Goal: Navigation & Orientation: Find specific page/section

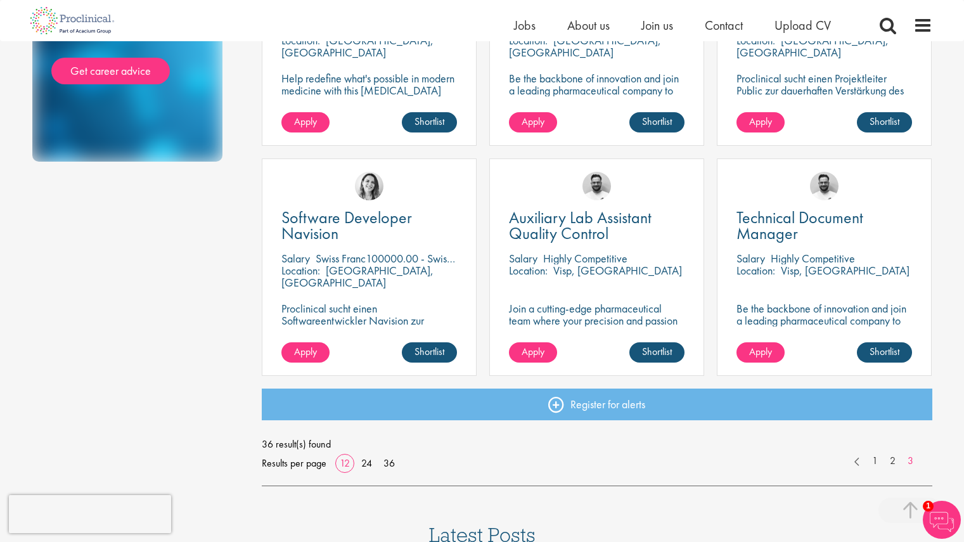
scroll to position [817, 0]
click at [882, 458] on link "1" at bounding box center [874, 461] width 18 height 15
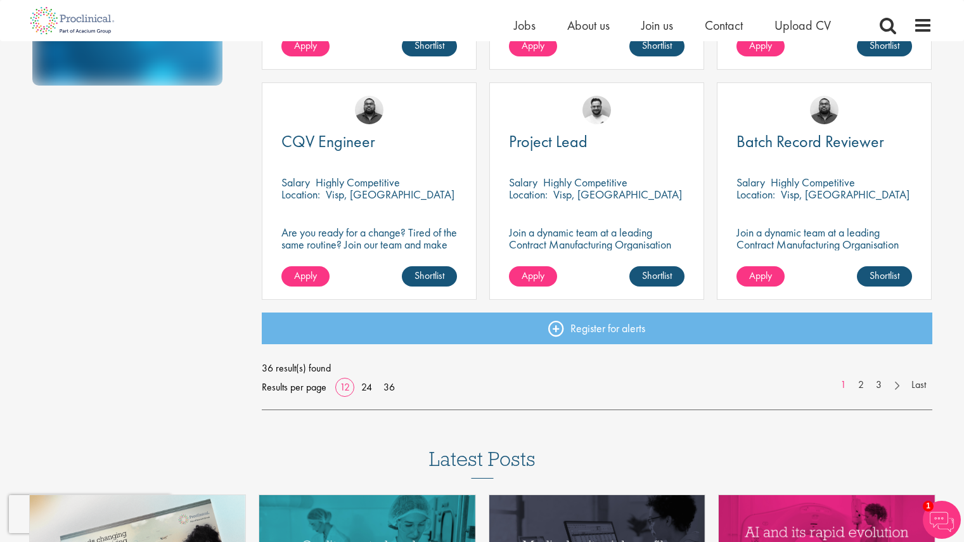
scroll to position [1099, 0]
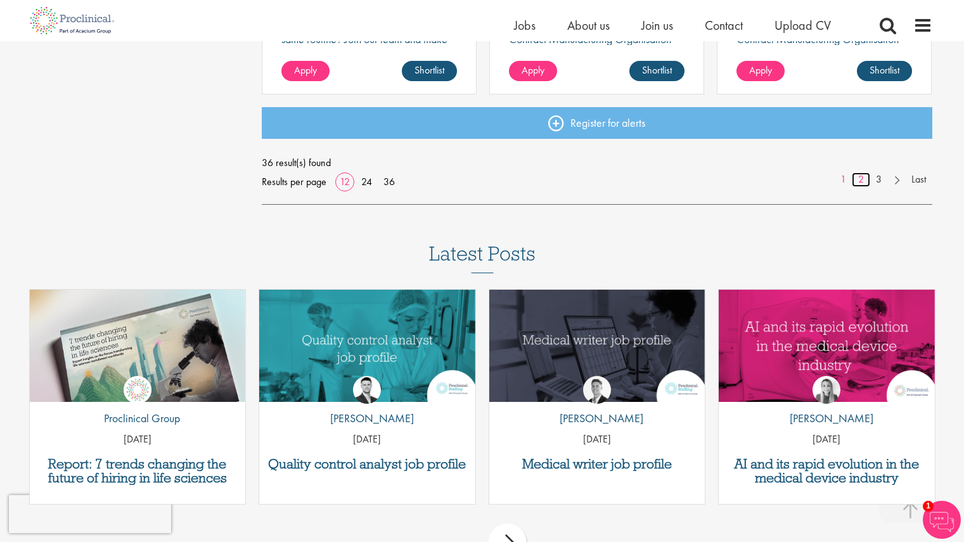
click at [856, 177] on link "2" at bounding box center [860, 179] width 18 height 15
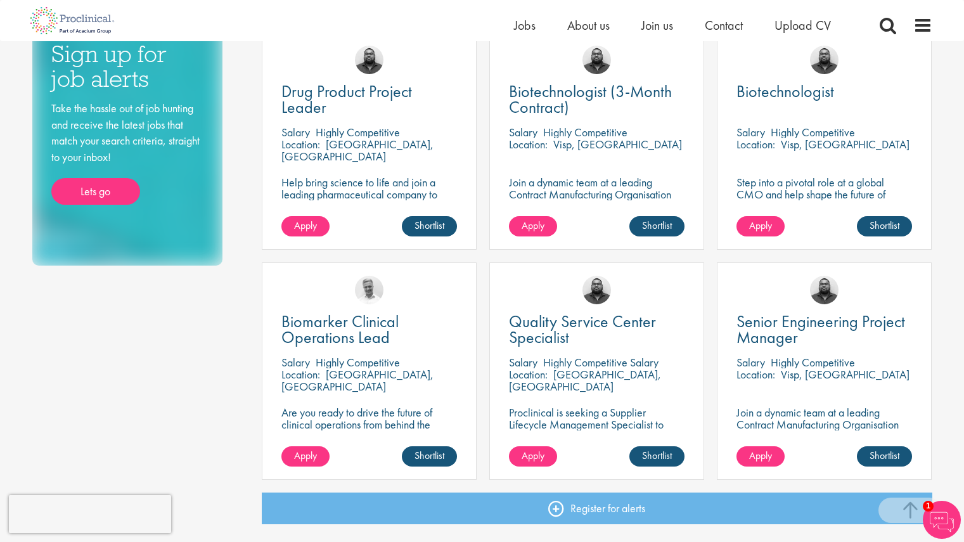
scroll to position [915, 0]
